Goal: Check status: Check status

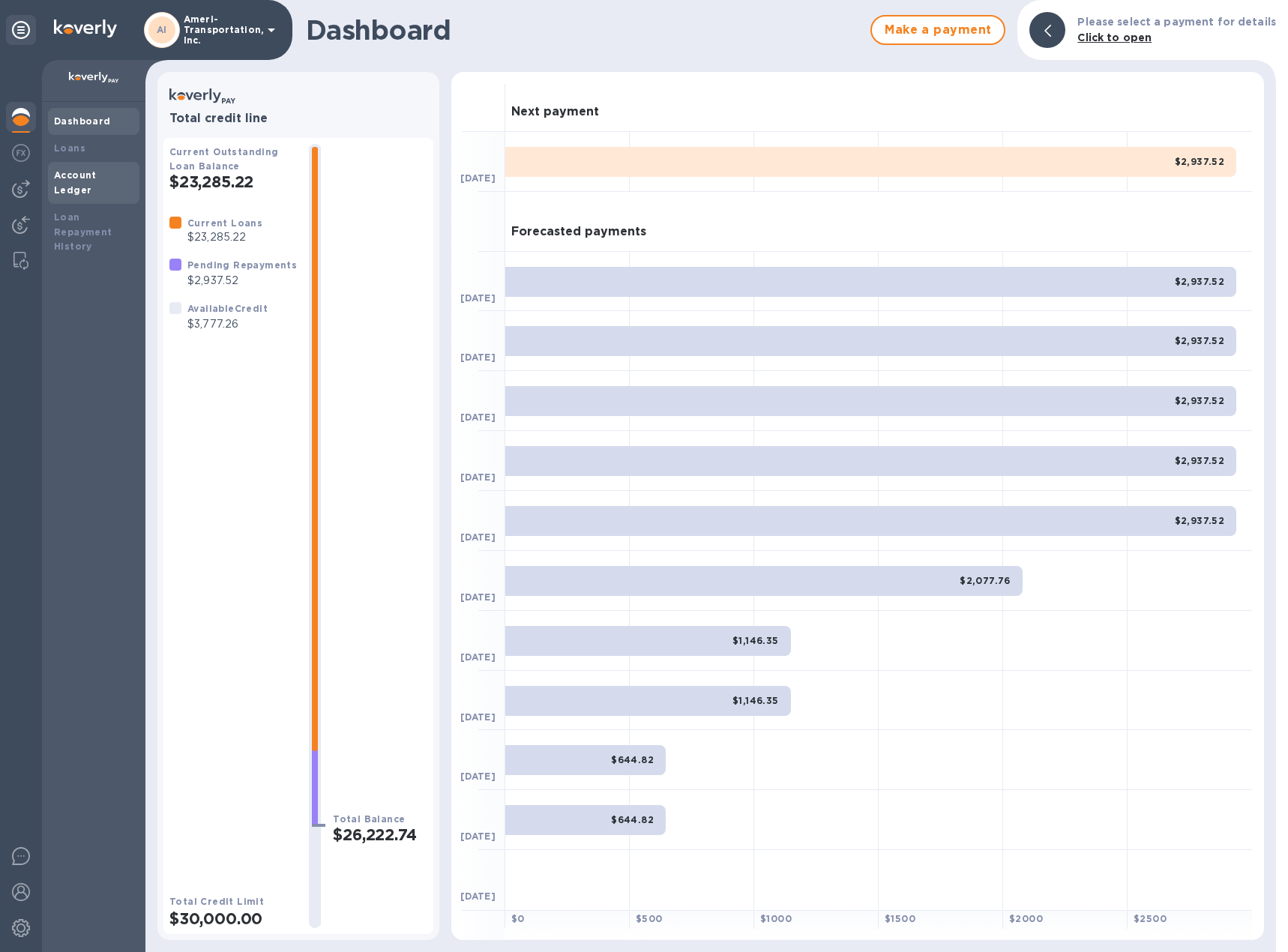
click at [105, 182] on div "Account Ledger" at bounding box center [94, 183] width 79 height 30
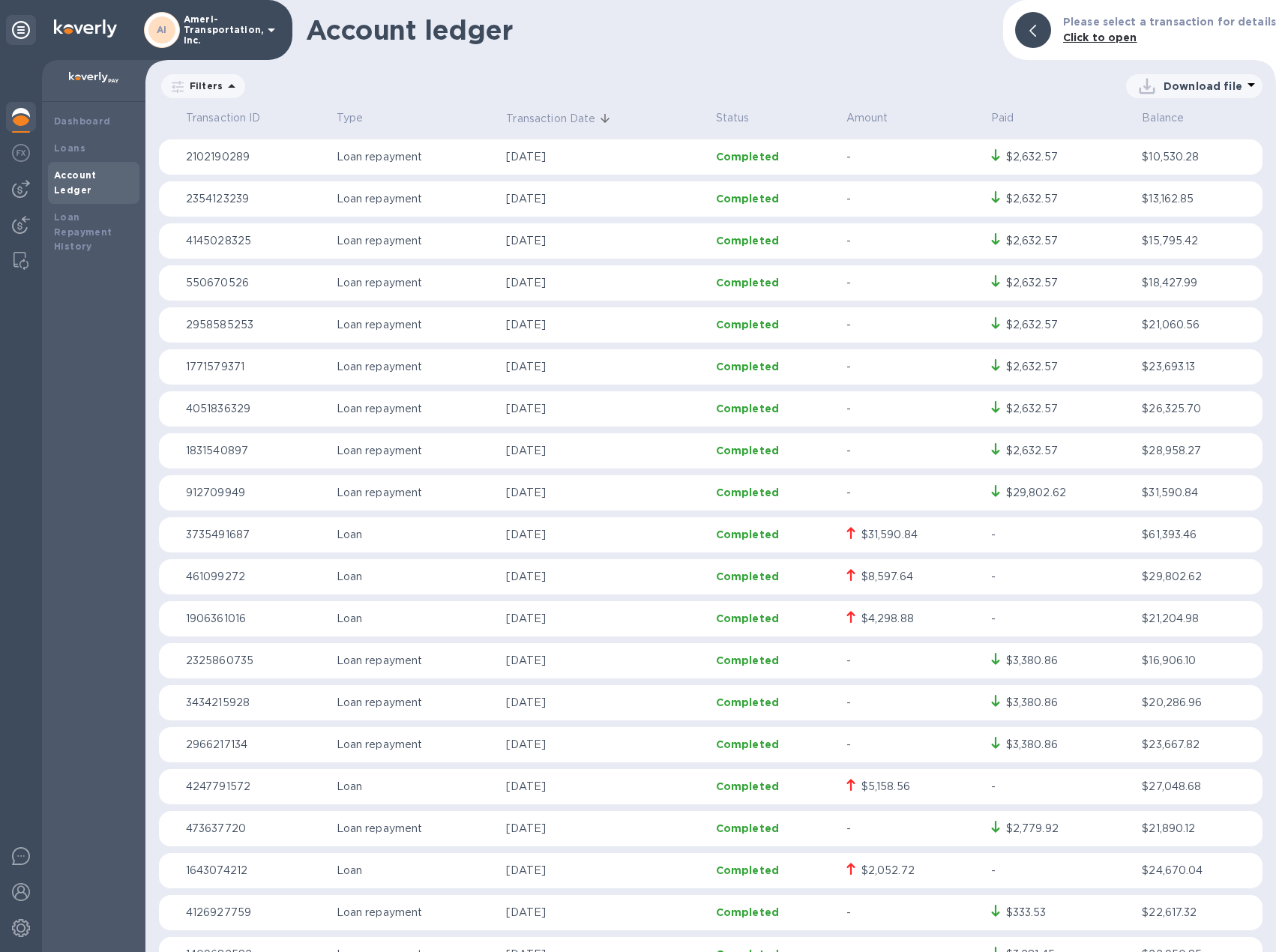
scroll to position [450, 0]
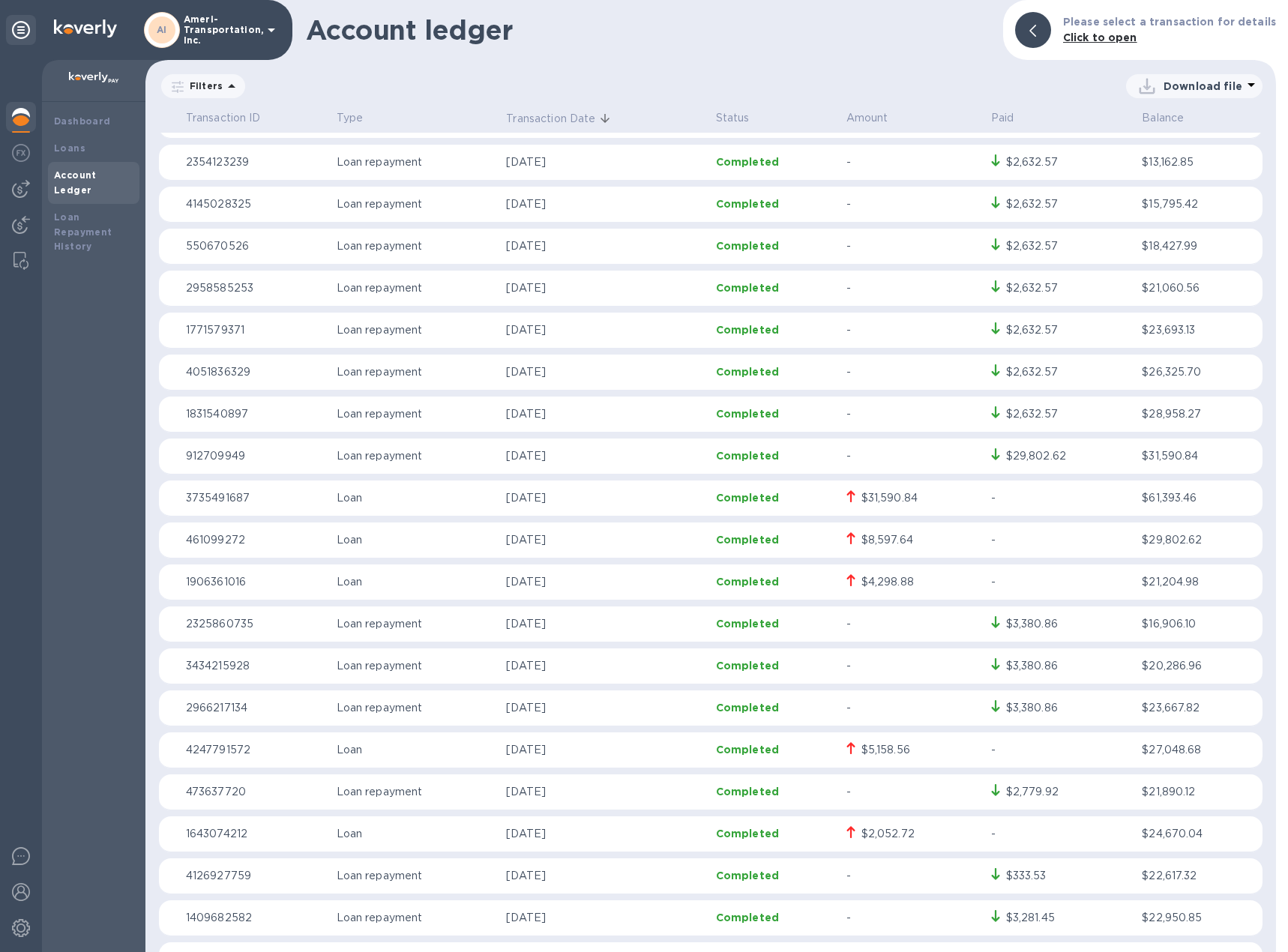
click at [410, 500] on p "Loan" at bounding box center [416, 497] width 158 height 16
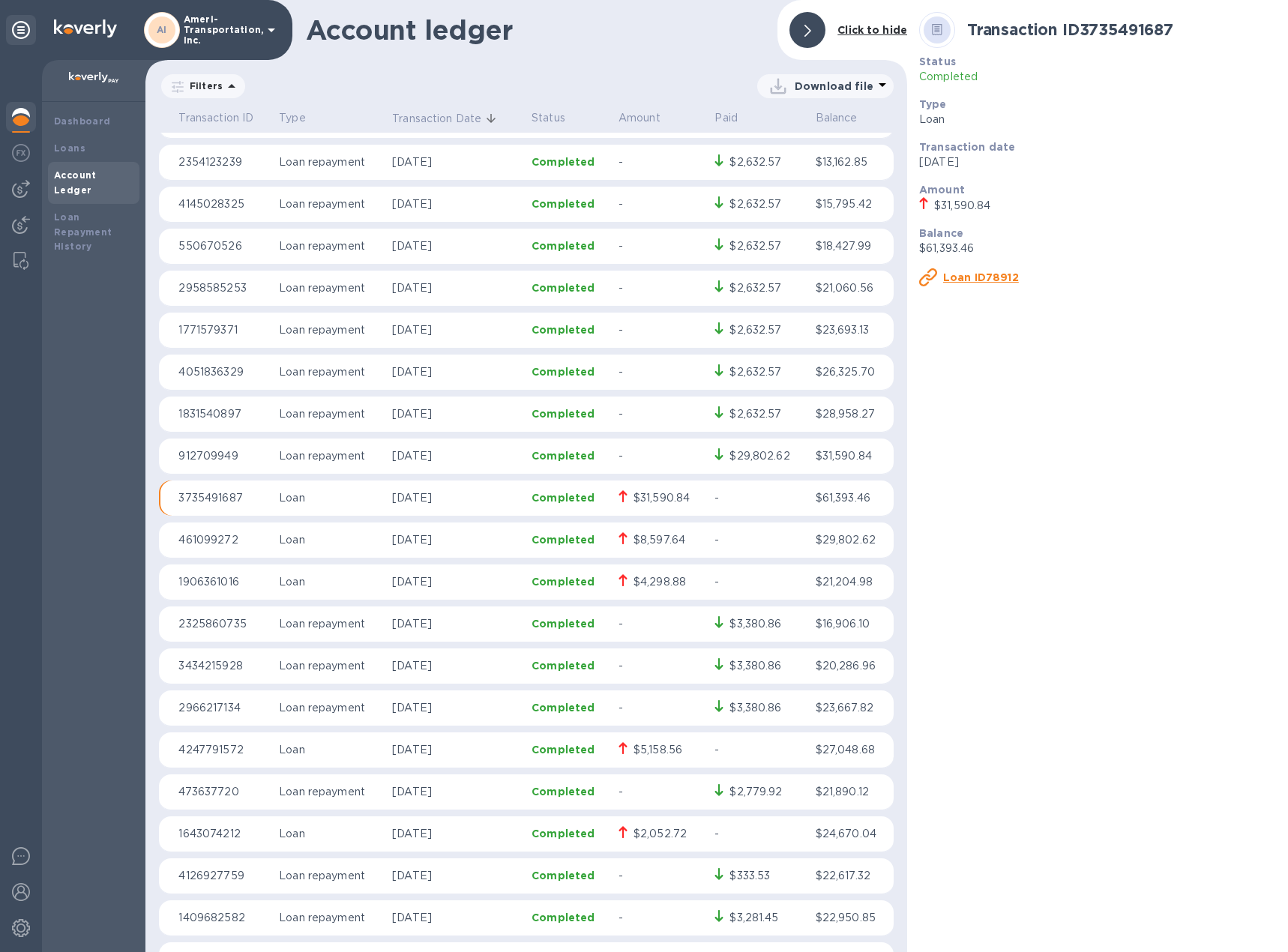
scroll to position [450, 0]
click at [372, 499] on p "Loan" at bounding box center [329, 497] width 101 height 16
click at [805, 24] on span at bounding box center [808, 30] width 7 height 14
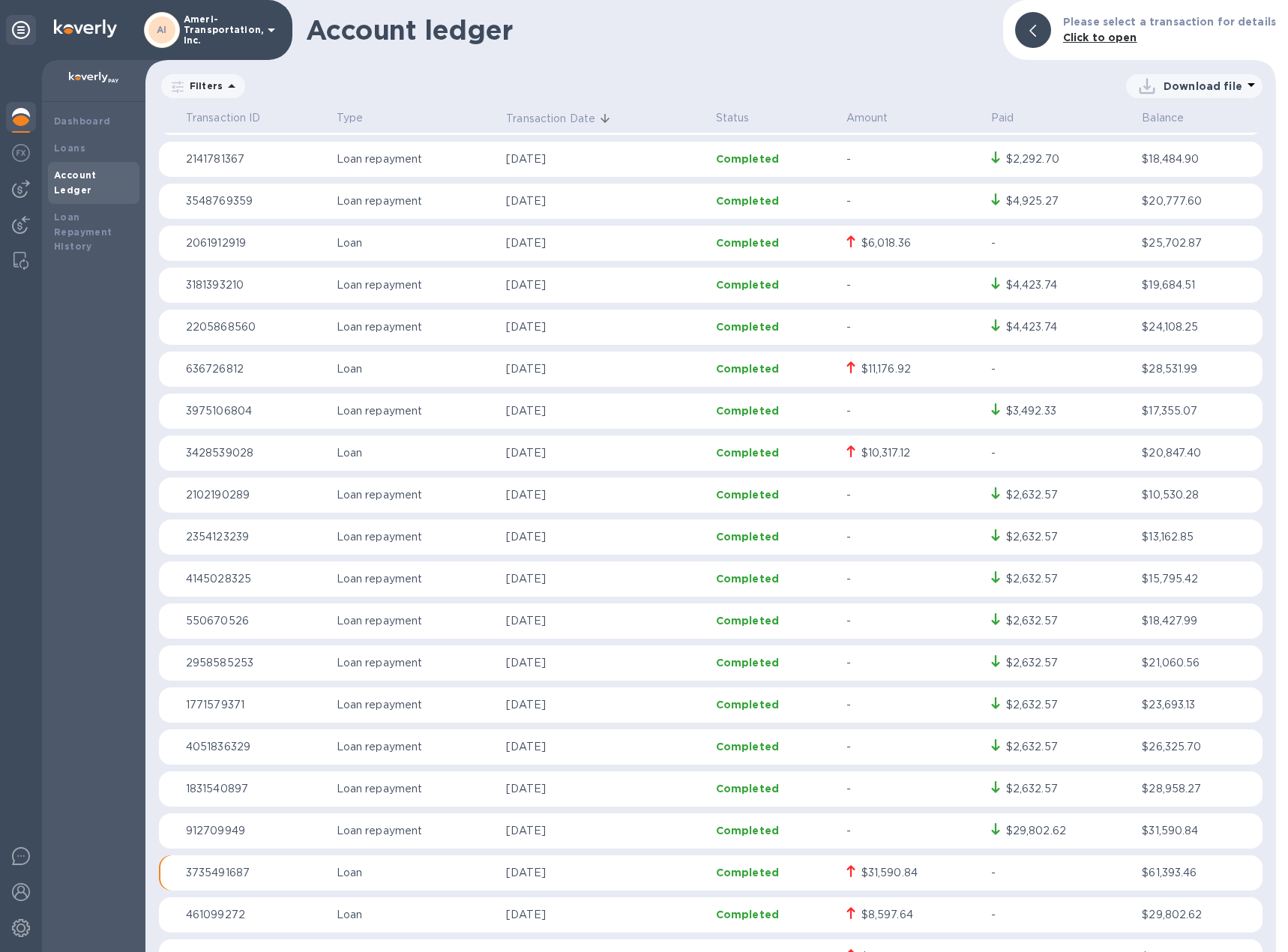
scroll to position [0, 0]
